Goal: Information Seeking & Learning: Learn about a topic

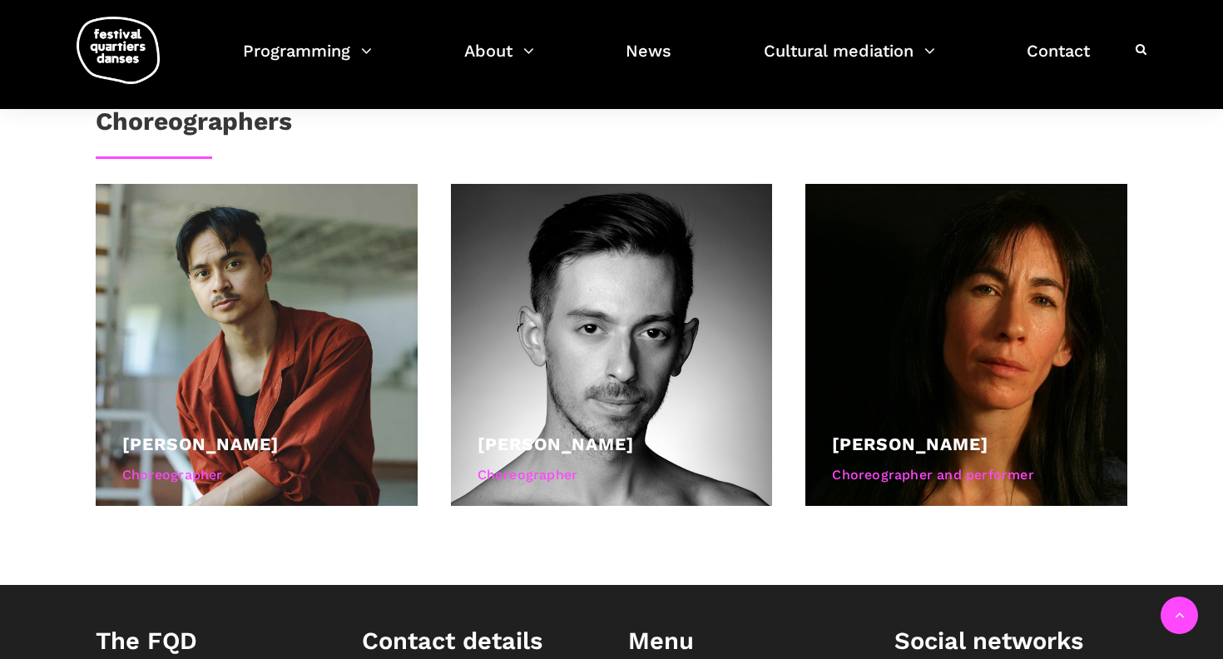
scroll to position [1087, 0]
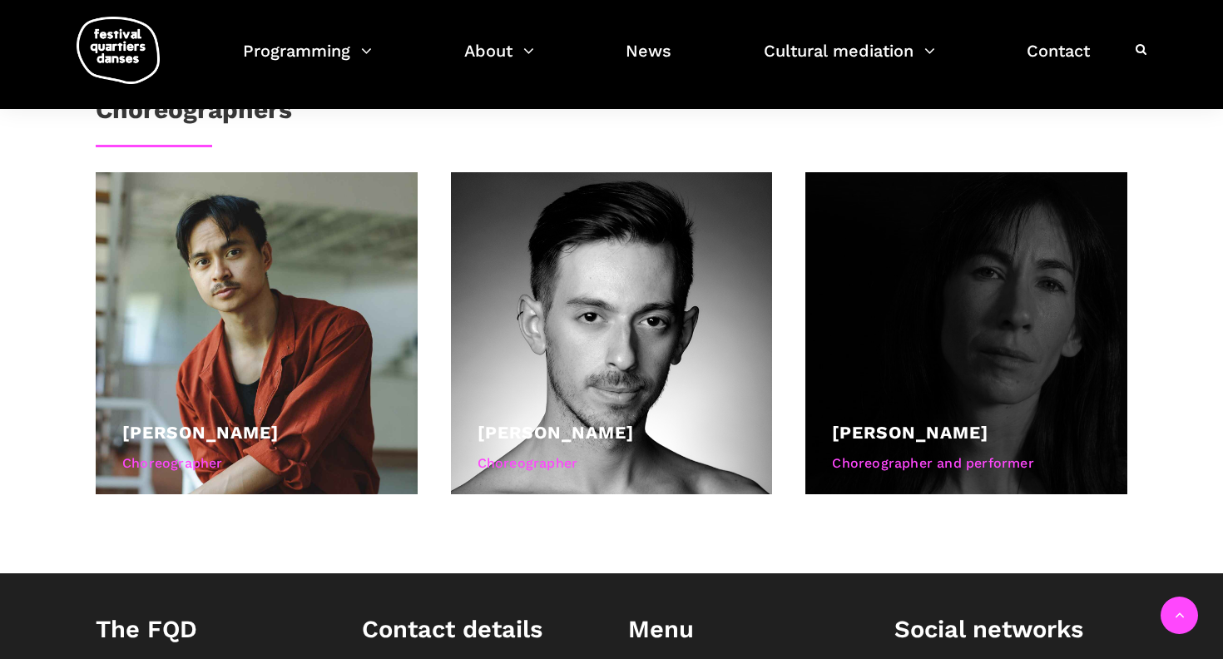
click at [995, 318] on div at bounding box center [966, 333] width 322 height 322
click at [978, 321] on div at bounding box center [966, 333] width 322 height 322
click at [978, 327] on div at bounding box center [966, 333] width 322 height 322
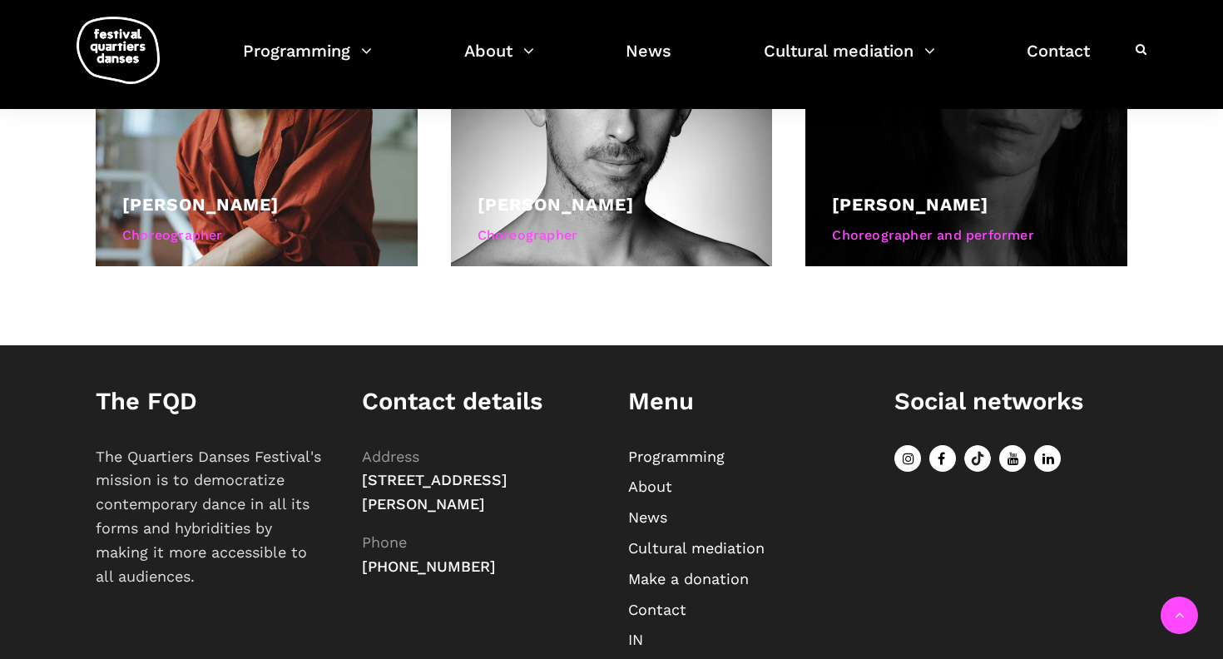
scroll to position [1158, 0]
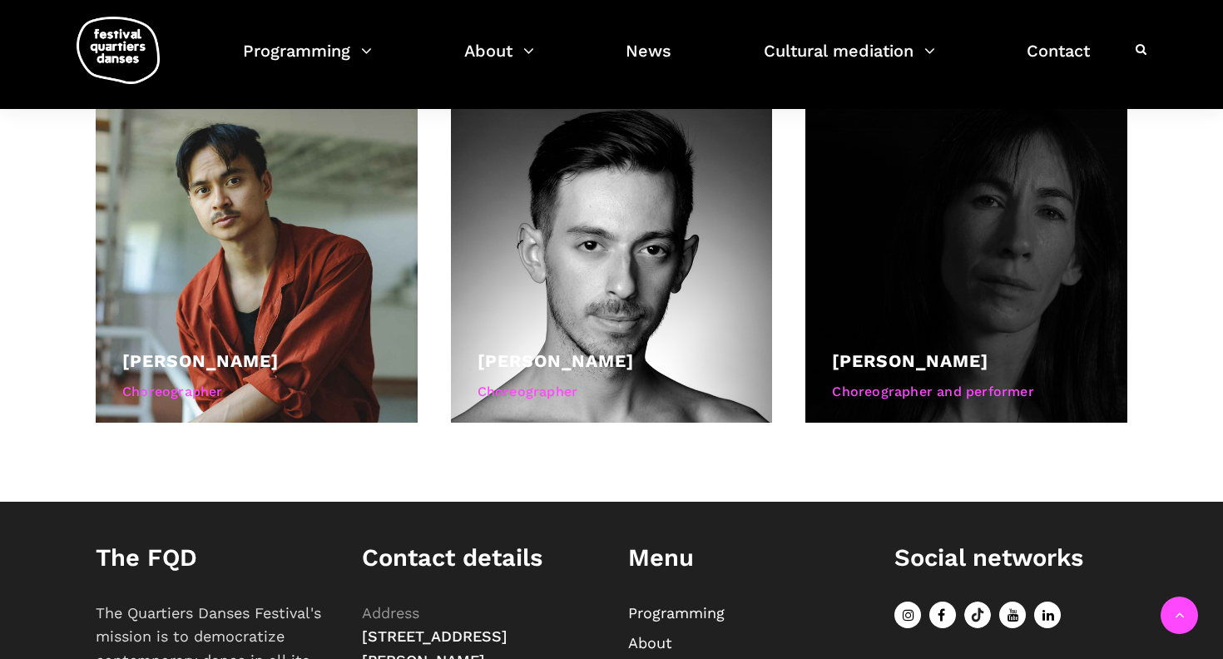
click at [973, 364] on div "[PERSON_NAME] Kaneratonni [PERSON_NAME]" at bounding box center [966, 361] width 269 height 28
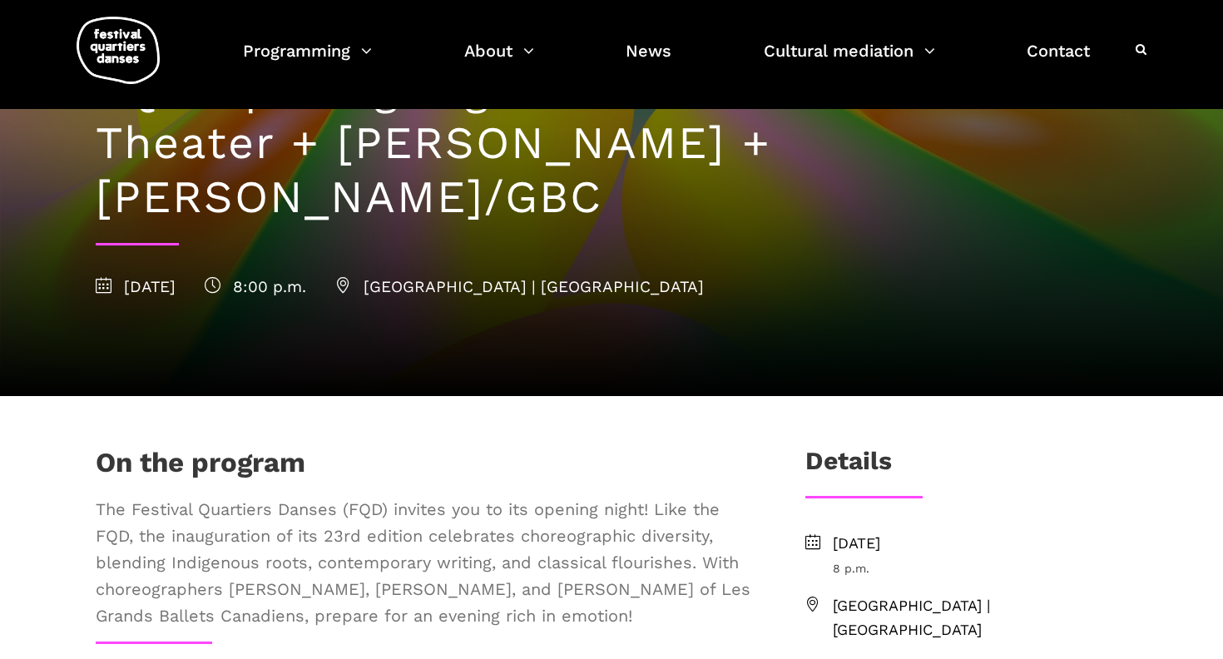
scroll to position [0, 0]
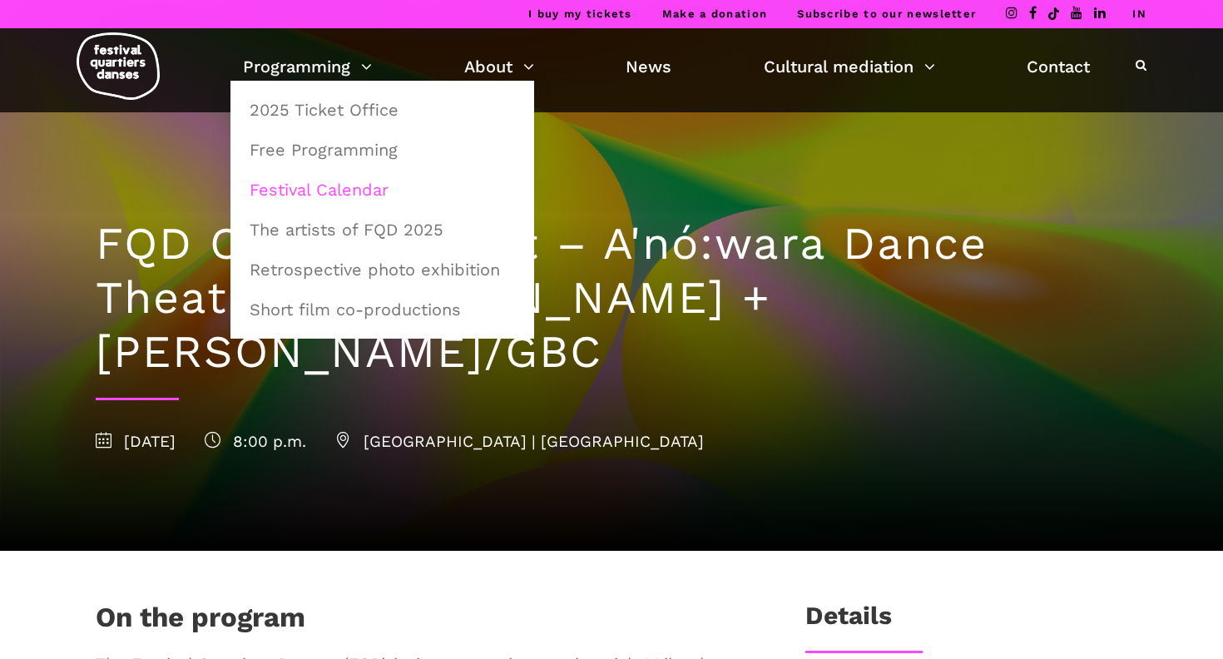
click at [305, 190] on font "Festival Calendar" at bounding box center [319, 190] width 139 height 20
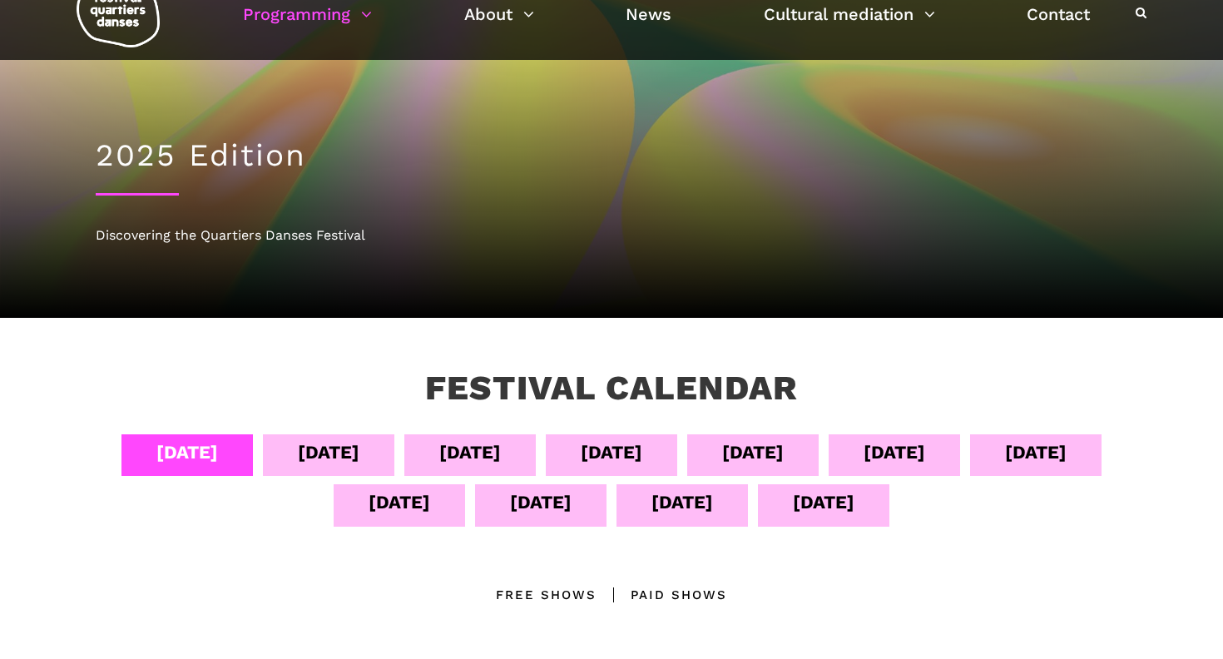
scroll to position [67, 0]
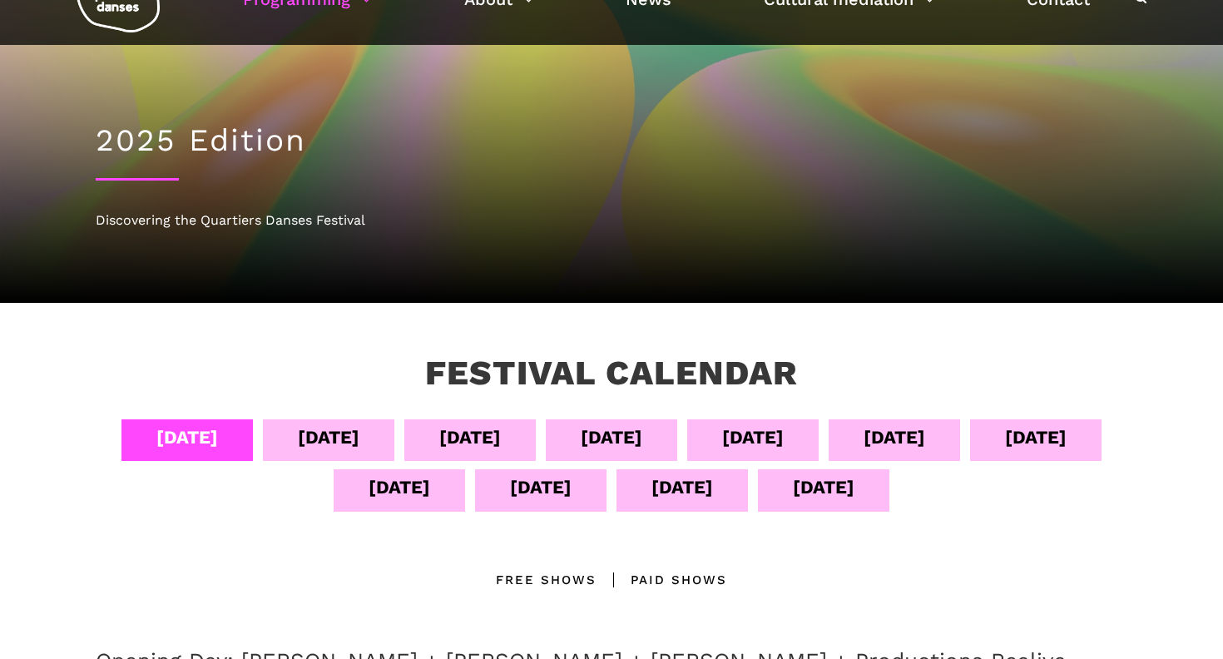
click at [713, 488] on font "September 13" at bounding box center [682, 487] width 62 height 21
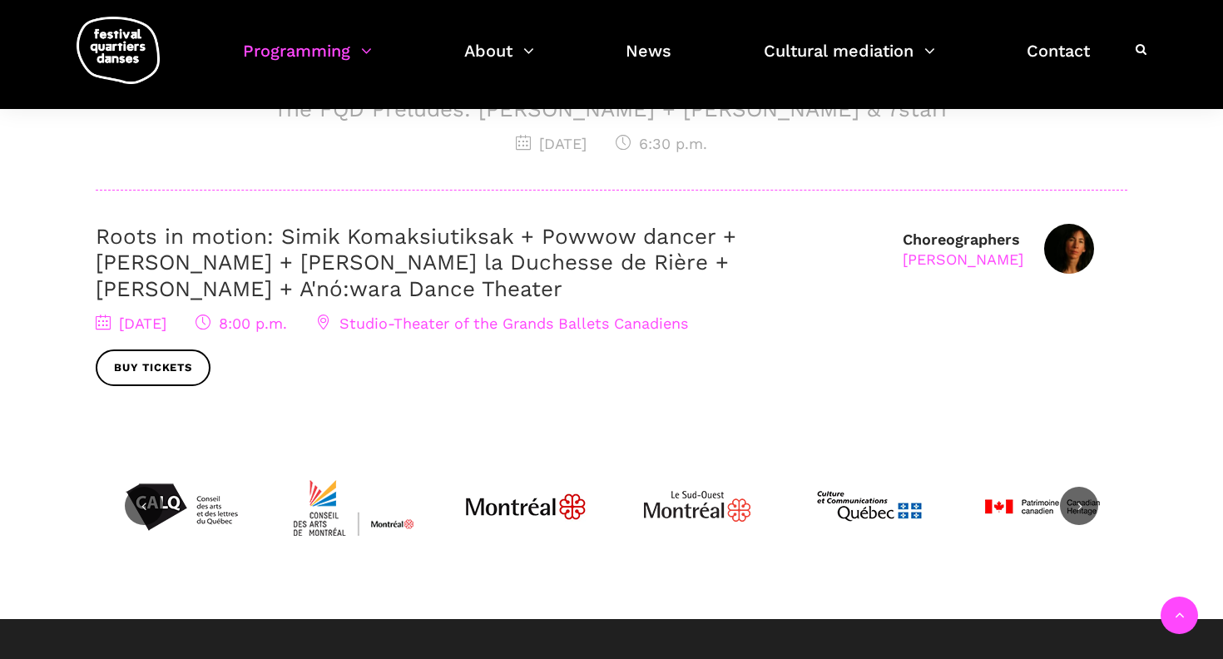
scroll to position [926, 0]
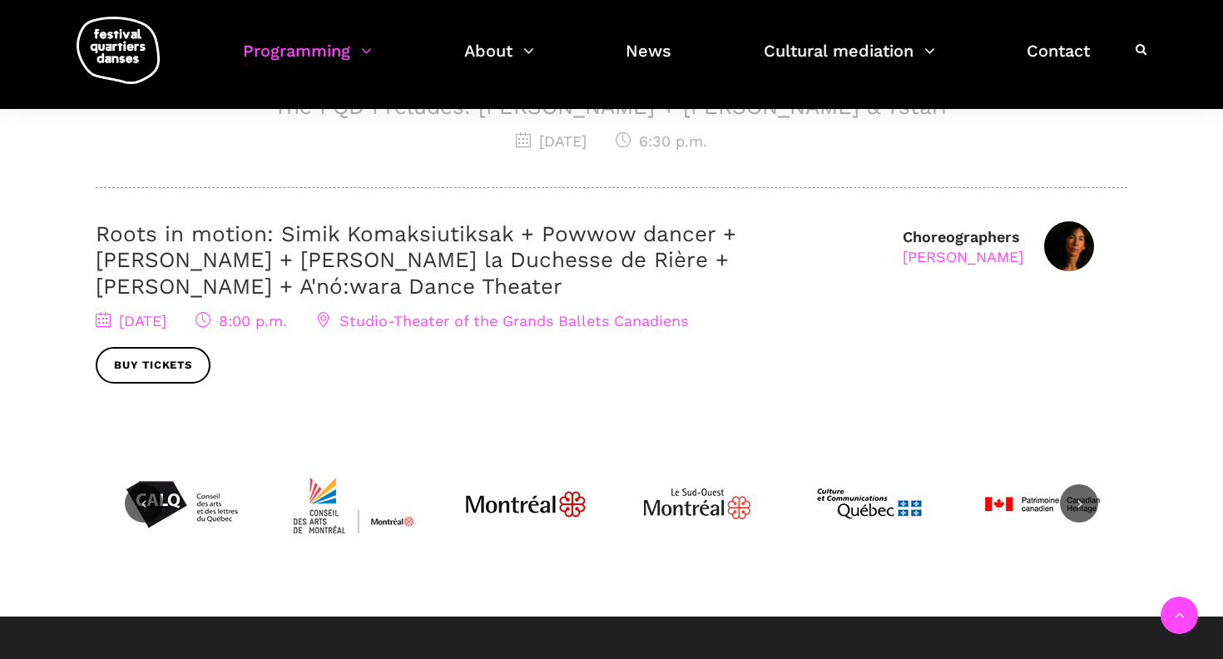
click at [625, 298] on font "Roots in motion: Simik Komaksiutiksak + Powwow dancer + [PERSON_NAME] + [PERSON…" at bounding box center [416, 259] width 641 height 77
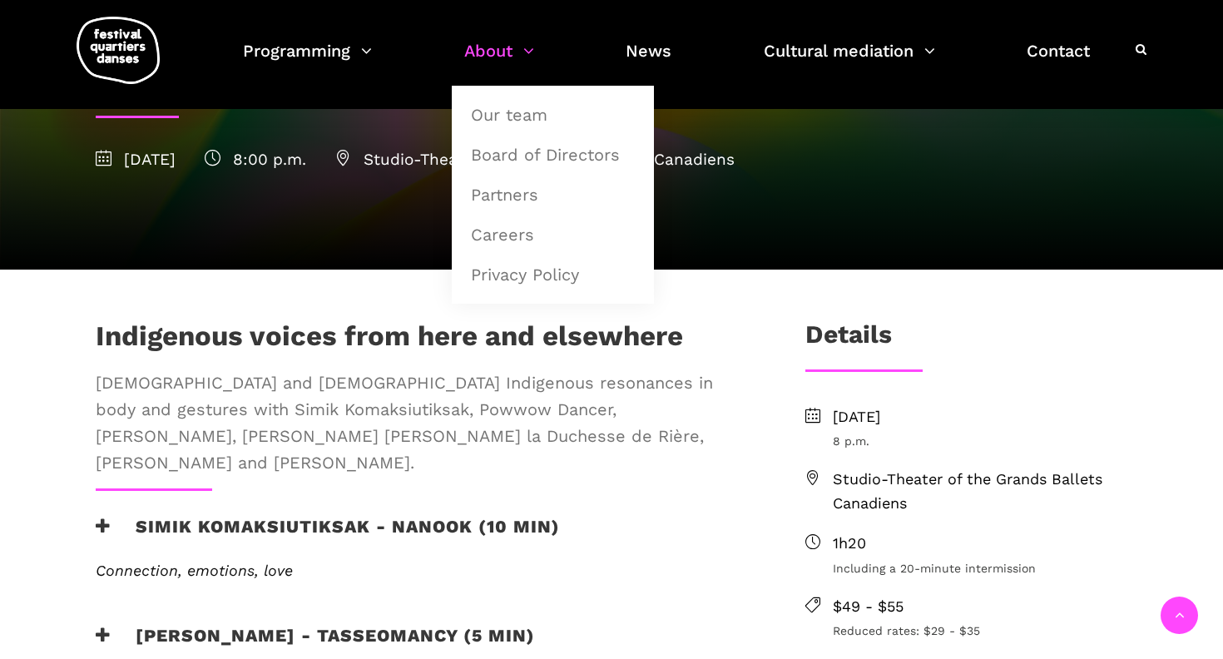
scroll to position [393, 0]
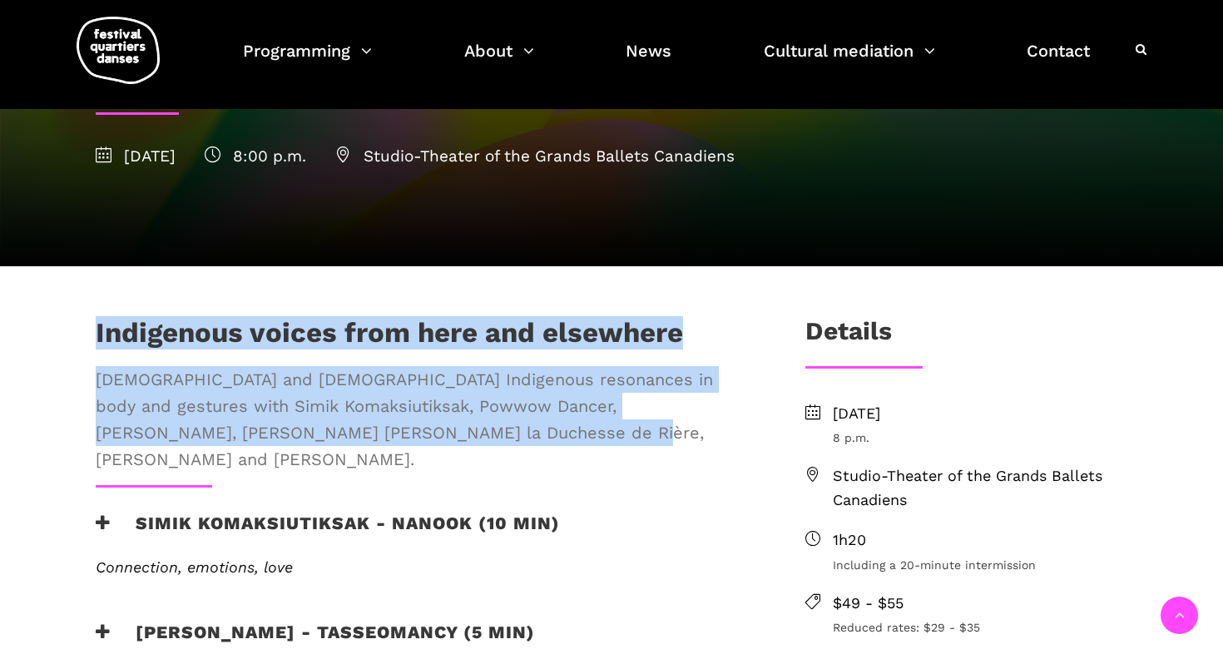
drag, startPoint x: 442, startPoint y: 374, endPoint x: 98, endPoint y: 279, distance: 356.7
click at [98, 316] on div "[DEMOGRAPHIC_DATA] voices from here and elsewhere [DEMOGRAPHIC_DATA] and [DEMOG…" at bounding box center [423, 400] width 689 height 169
copy div "[DEMOGRAPHIC_DATA] voices from here and elsewhere [DEMOGRAPHIC_DATA] and [DEMOG…"
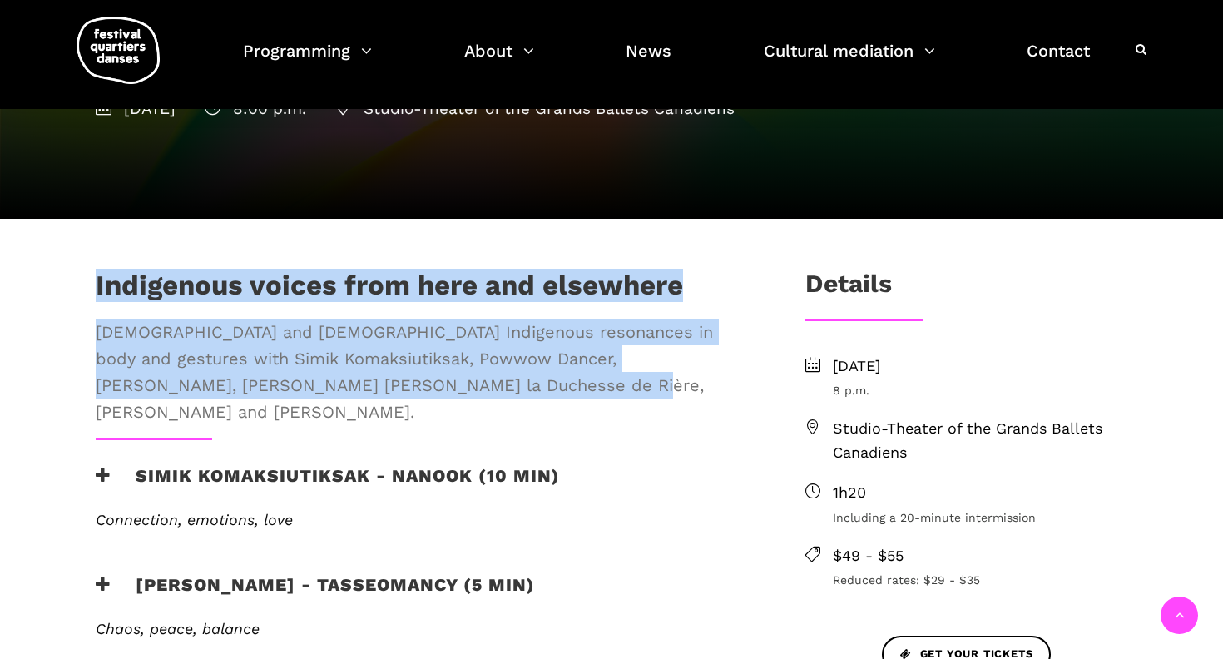
scroll to position [460, 0]
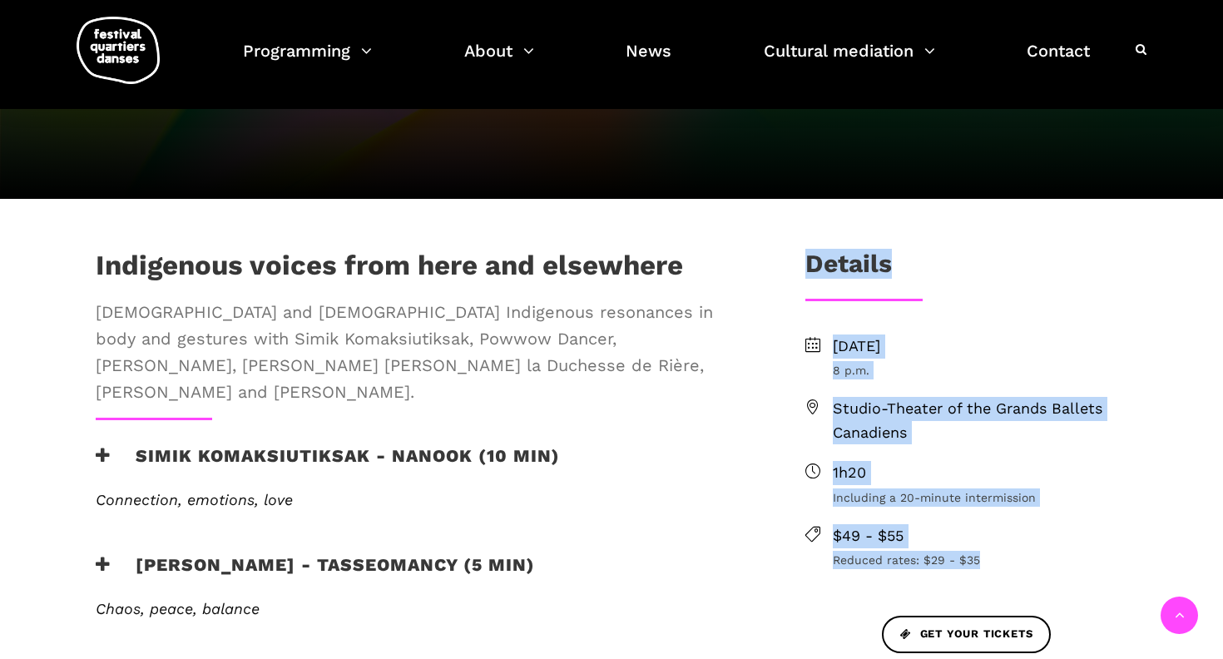
drag, startPoint x: 1013, startPoint y: 507, endPoint x: 806, endPoint y: 211, distance: 360.3
click at [806, 249] on div "Details [DATE] 8 p.m. Studio-Theater of the Grands Ballets Canadiens 1h20 Inclu…" at bounding box center [966, 474] width 355 height 451
copy div "Details [DATE] 8 p.m. Studio-Theater of the Grands Ballets Canadiens 1h20 Inclu…"
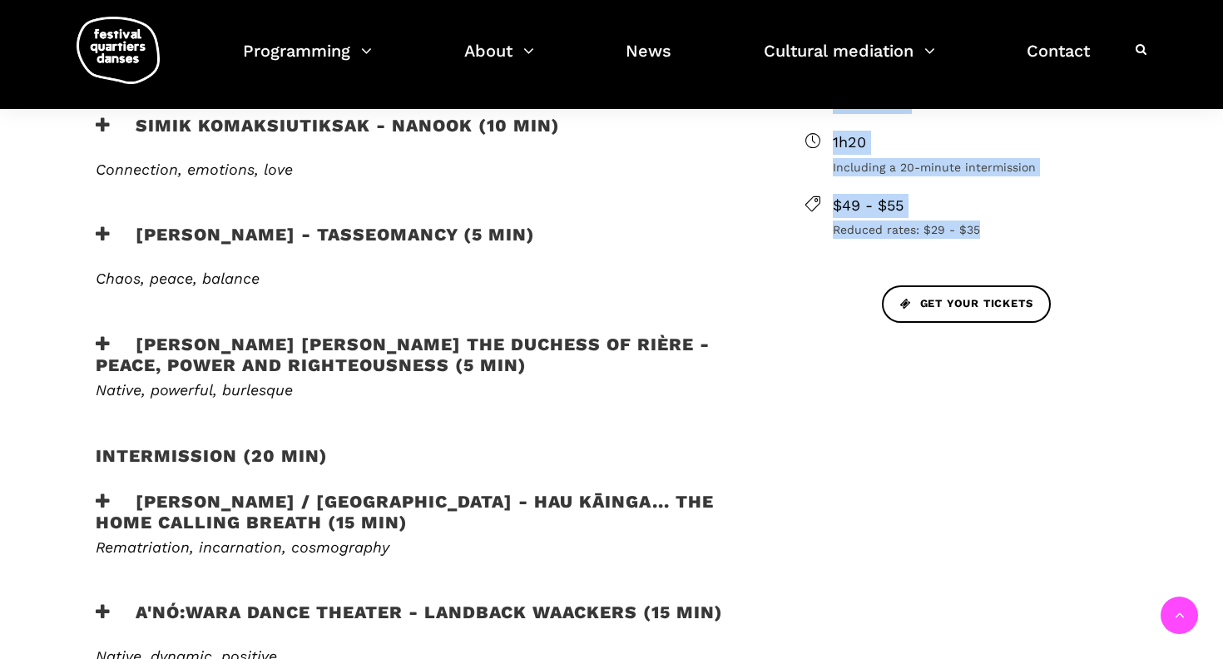
scroll to position [793, 0]
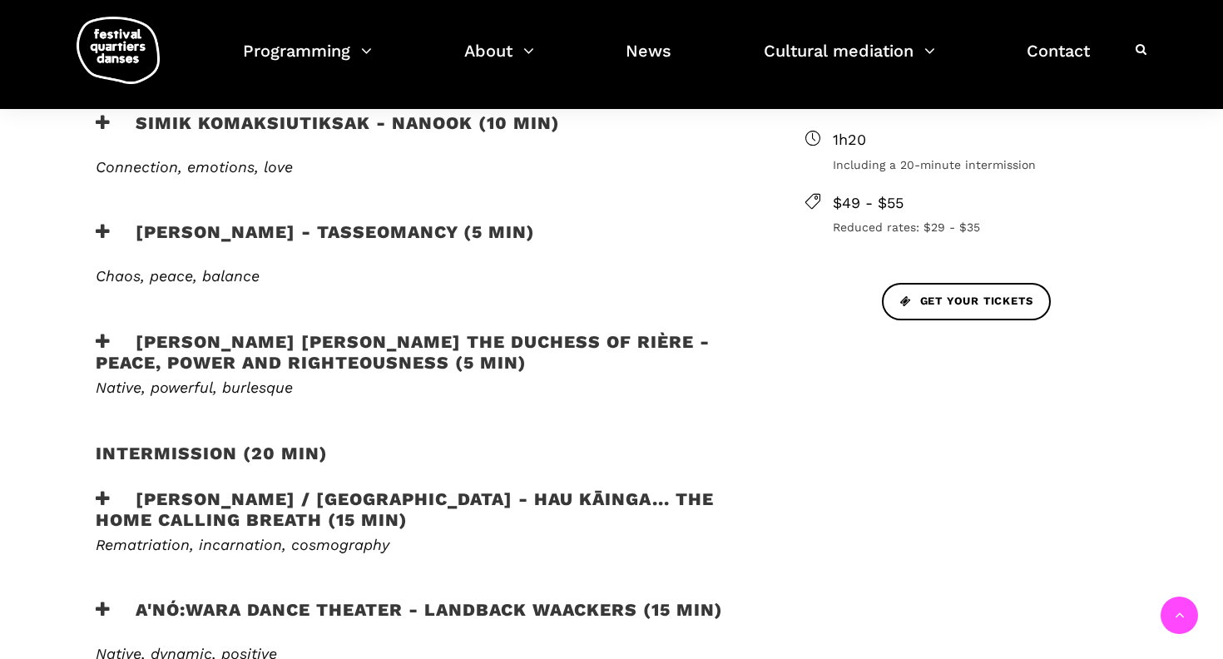
click at [626, 488] on font "[PERSON_NAME] / [GEOGRAPHIC_DATA] - HAU KĀINGA... the home calling breath (15 m…" at bounding box center [405, 509] width 618 height 42
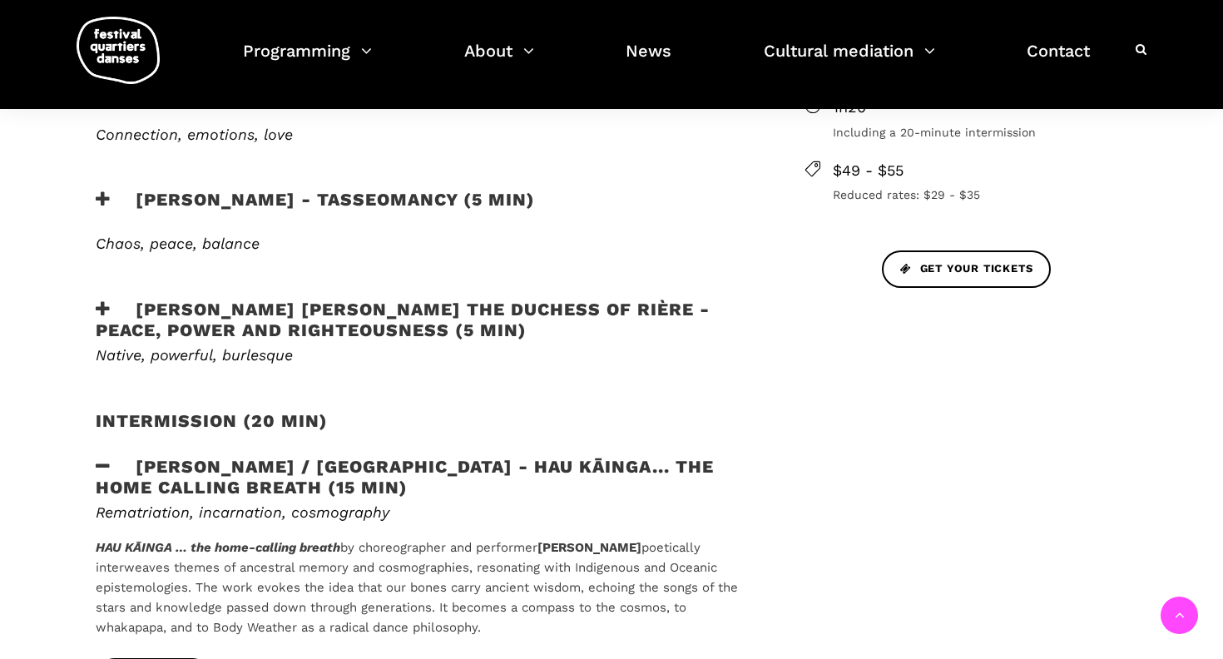
scroll to position [827, 0]
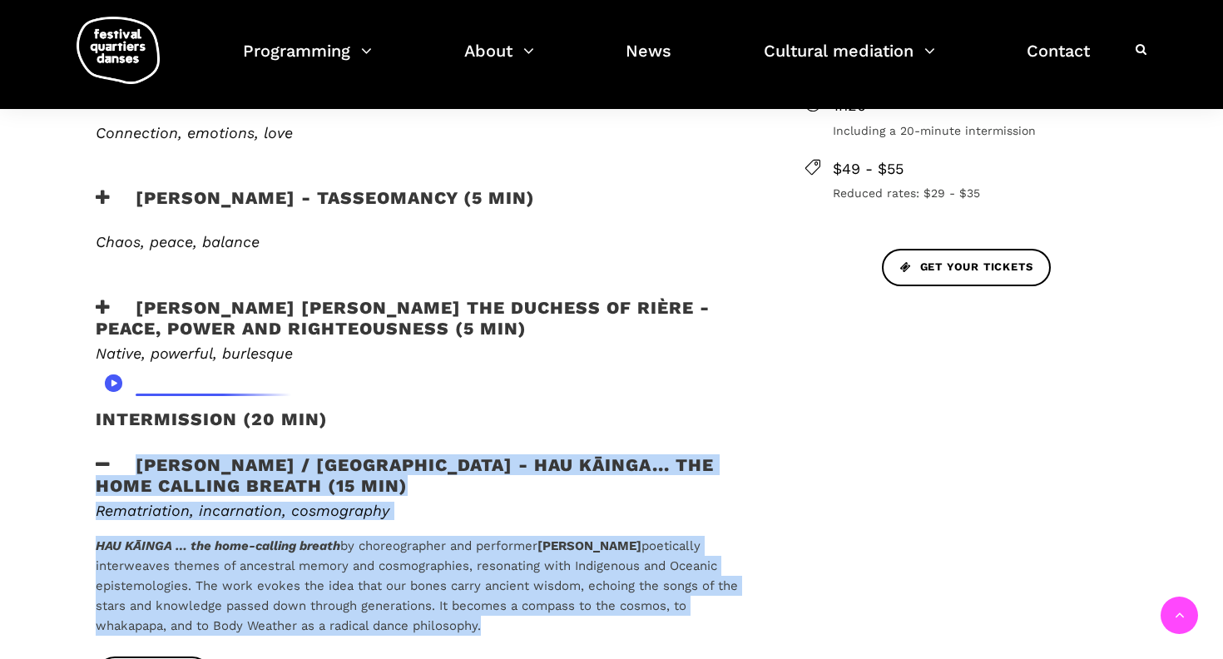
drag, startPoint x: 503, startPoint y: 546, endPoint x: 136, endPoint y: 381, distance: 402.2
click at [136, 381] on div "[DEMOGRAPHIC_DATA] voices from here and elsewhere [DEMOGRAPHIC_DATA] and [DEMOG…" at bounding box center [423, 378] width 689 height 993
copy div "[PERSON_NAME] / [GEOGRAPHIC_DATA] - HAU KĀINGA... the home calling breath (15 m…"
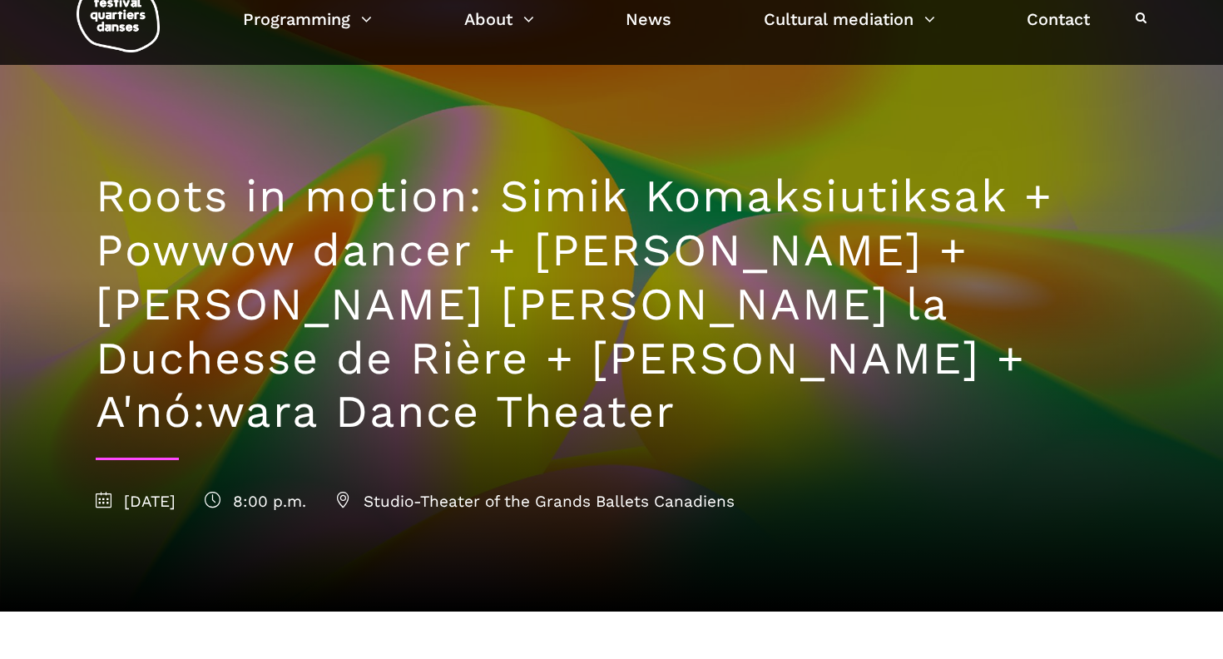
scroll to position [43, 0]
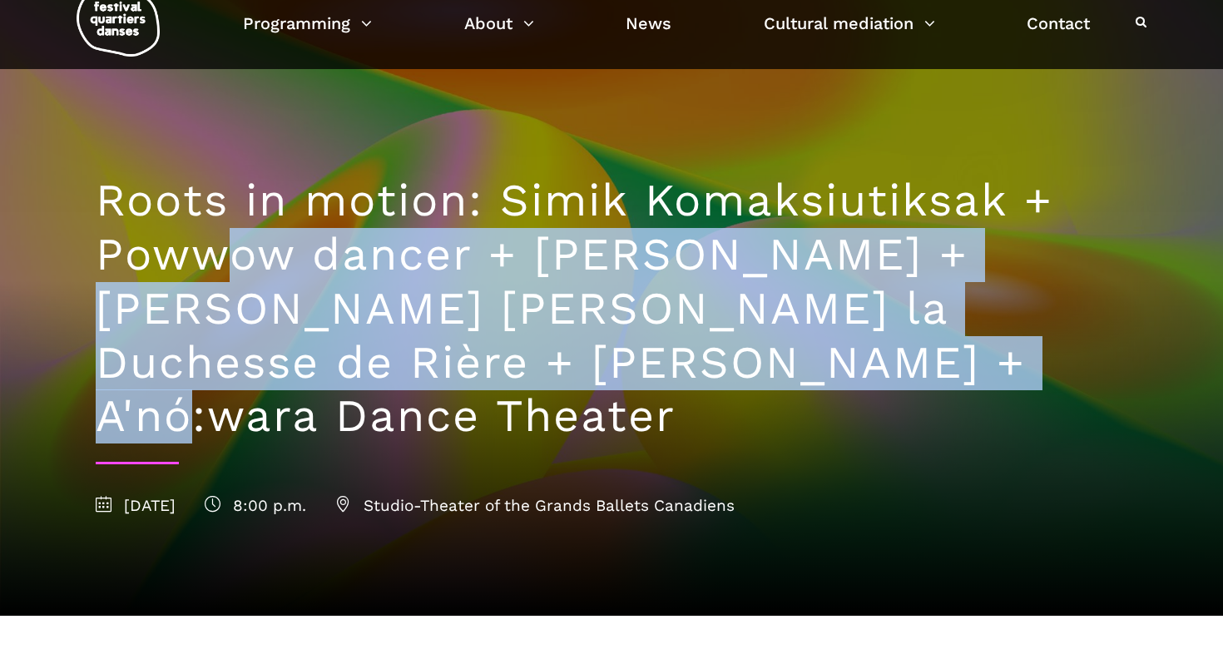
drag, startPoint x: 709, startPoint y: 375, endPoint x: 242, endPoint y: 244, distance: 484.9
click at [242, 244] on h1 "Roots in motion: Simik Komaksiutiksak + Powwow dancer + [PERSON_NAME] + [PERSON…" at bounding box center [612, 309] width 1032 height 270
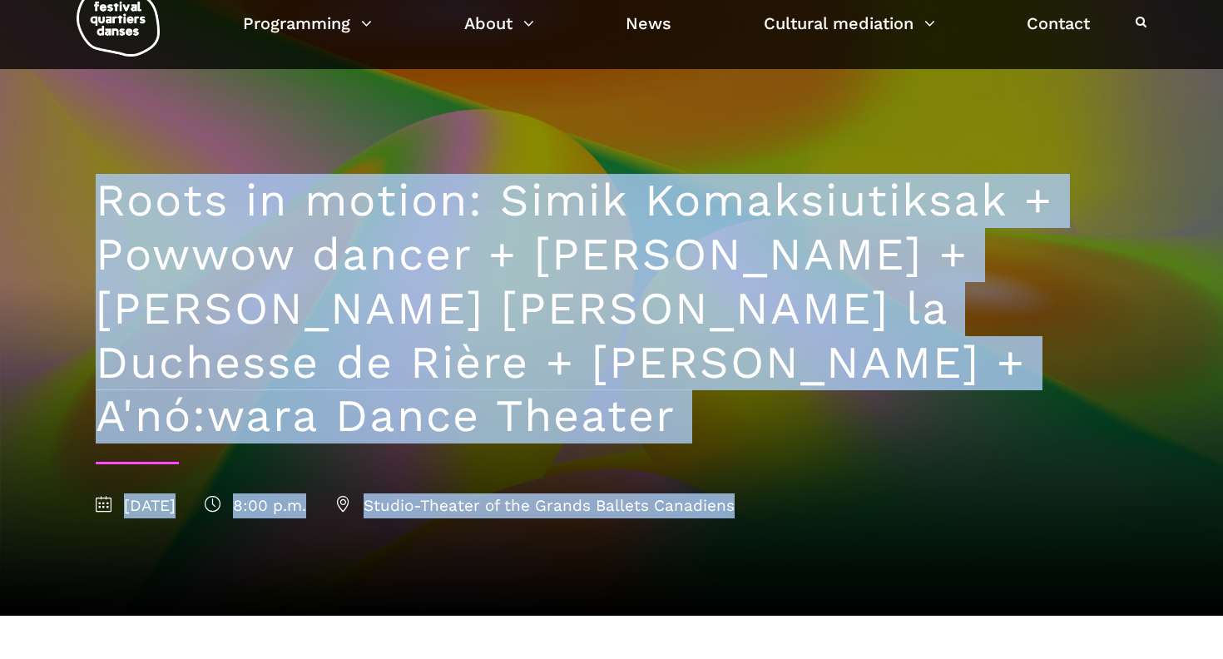
drag, startPoint x: 859, startPoint y: 456, endPoint x: 92, endPoint y: 191, distance: 811.4
click at [92, 191] on div "Roots in motion: [PERSON_NAME] + Powwow dancer + [PERSON_NAME] + [PERSON_NAME] …" at bounding box center [611, 342] width 1065 height 546
copy div "Roots in motion: [PERSON_NAME] + Powwow dancer + [PERSON_NAME] + [PERSON_NAME] …"
